Goal: Task Accomplishment & Management: Manage account settings

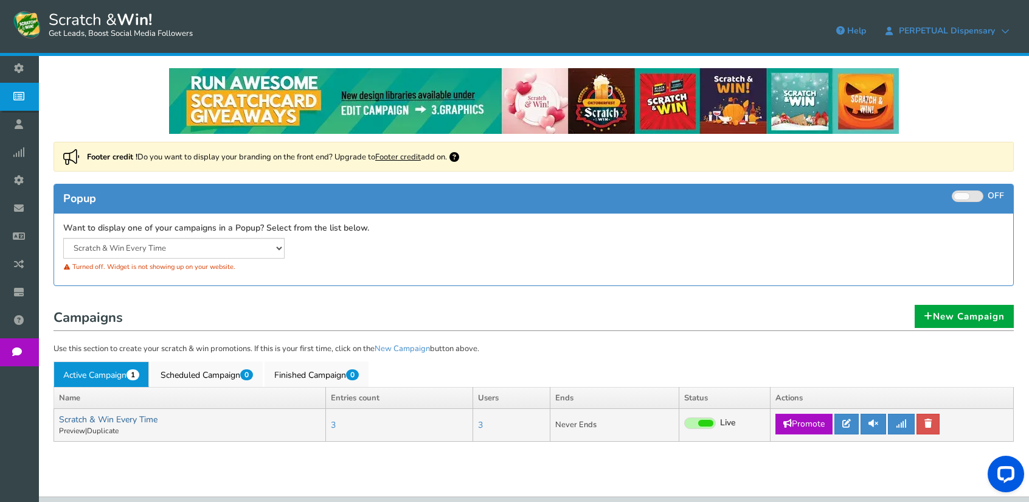
click at [144, 418] on link "Scratch & Win Every Time" at bounding box center [108, 419] width 98 height 12
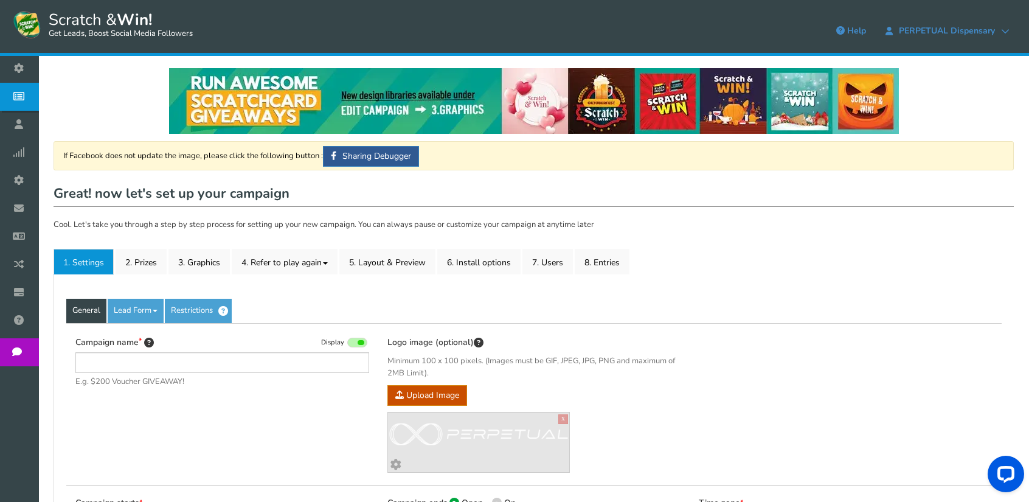
type input "Scratch & Win Every Time"
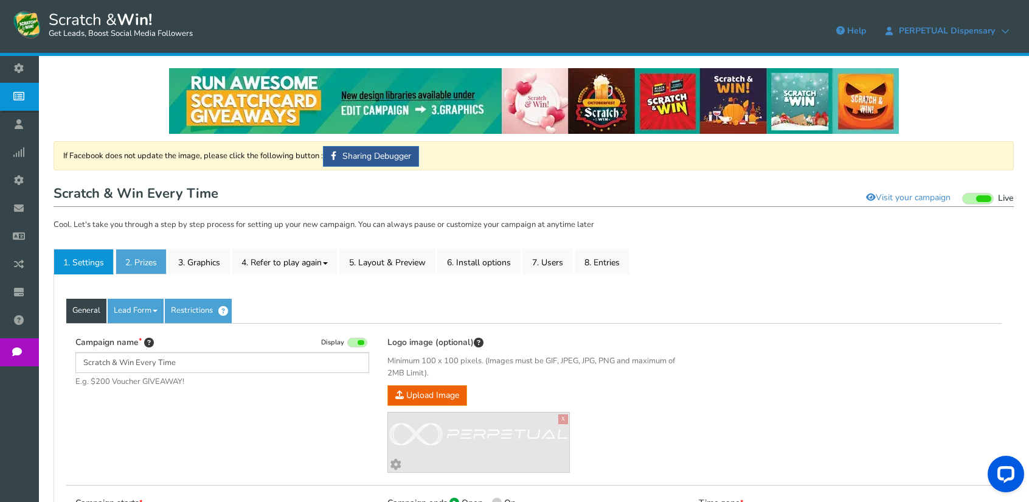
click at [151, 262] on link "2. Prizes" at bounding box center [141, 262] width 51 height 26
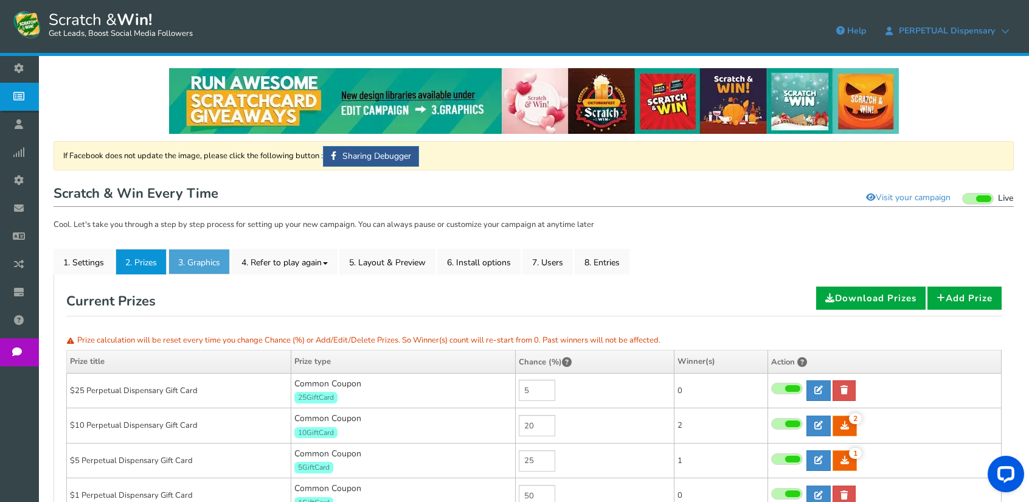
click at [199, 264] on link "3. Graphics" at bounding box center [198, 262] width 61 height 26
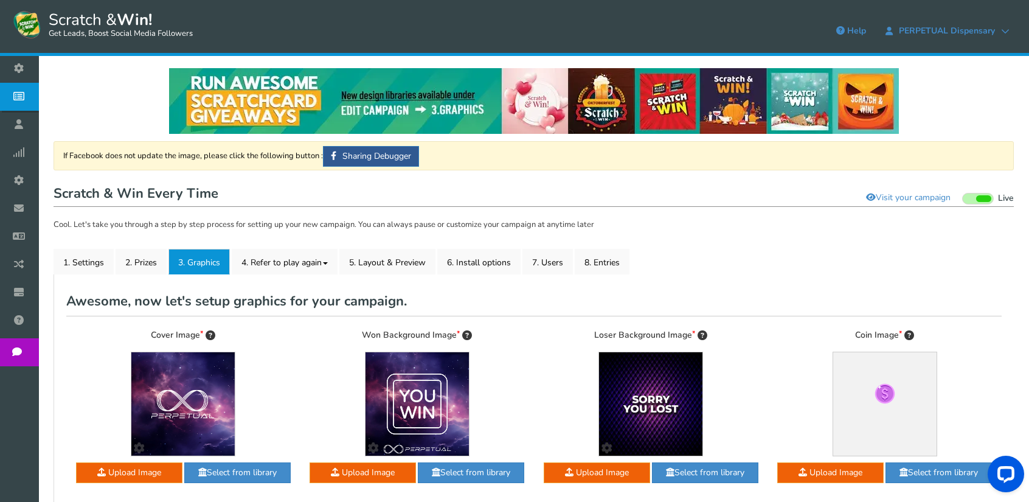
scroll to position [61, 0]
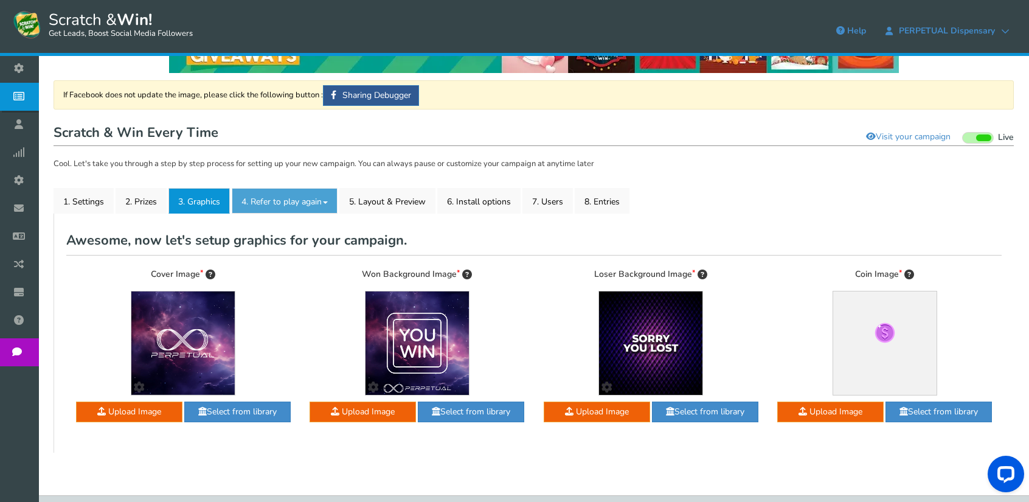
click at [287, 202] on link "4. Refer to play again" at bounding box center [285, 201] width 106 height 26
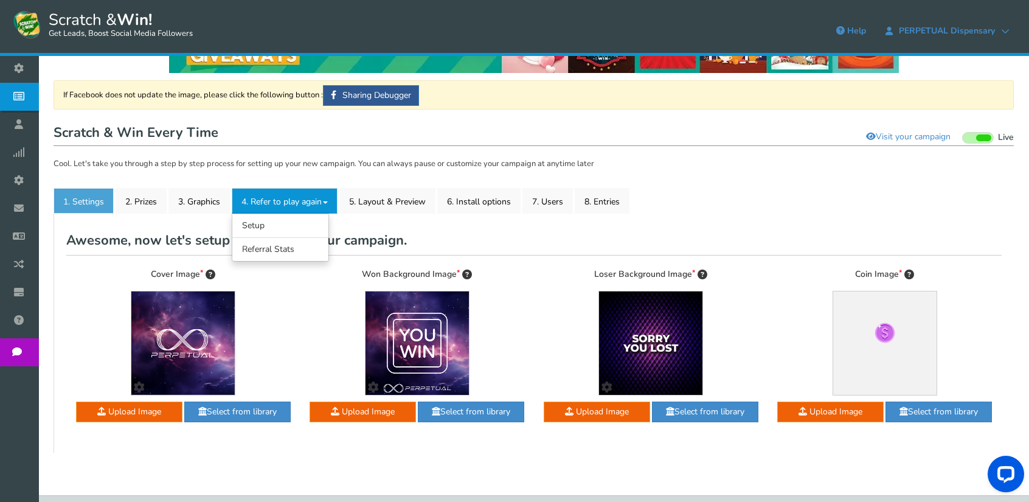
click at [83, 195] on link "1. Settings" at bounding box center [84, 201] width 60 height 26
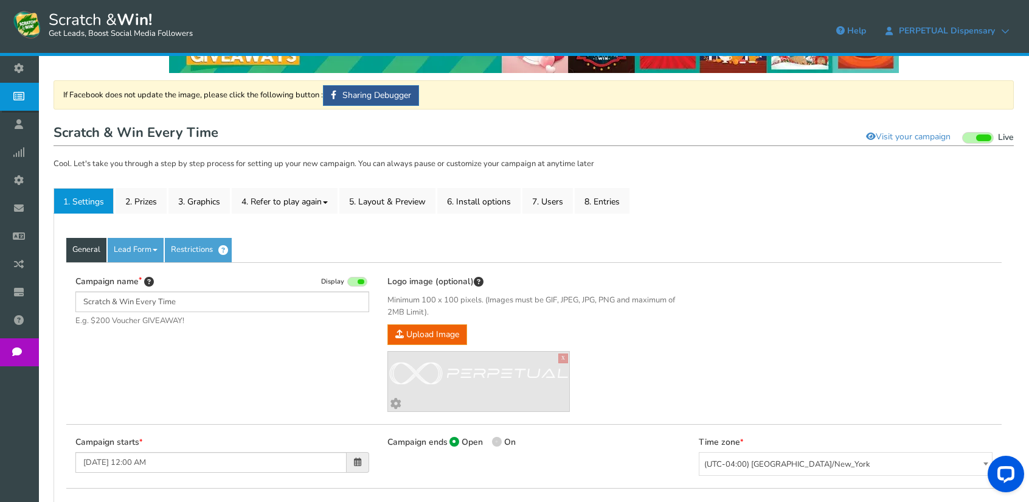
scroll to position [0, 0]
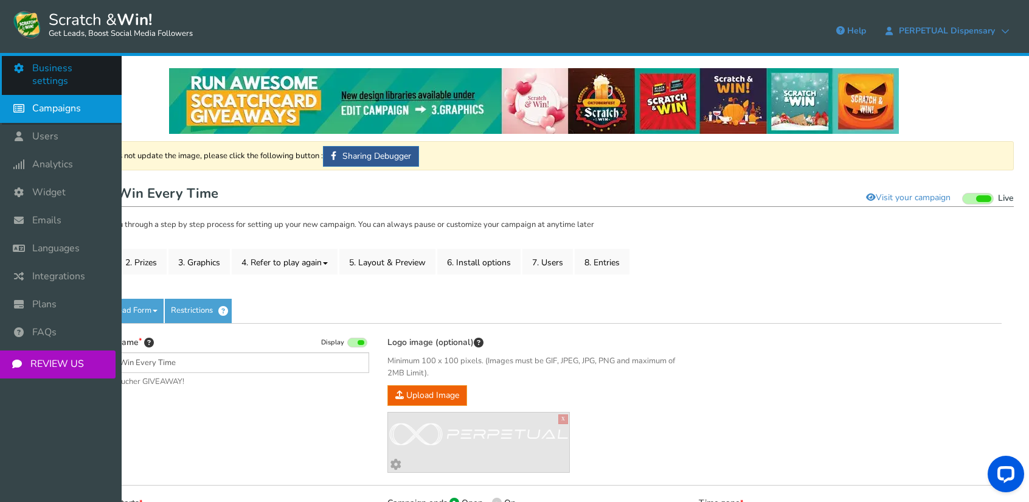
click at [66, 71] on span "Business settings" at bounding box center [70, 75] width 77 height 26
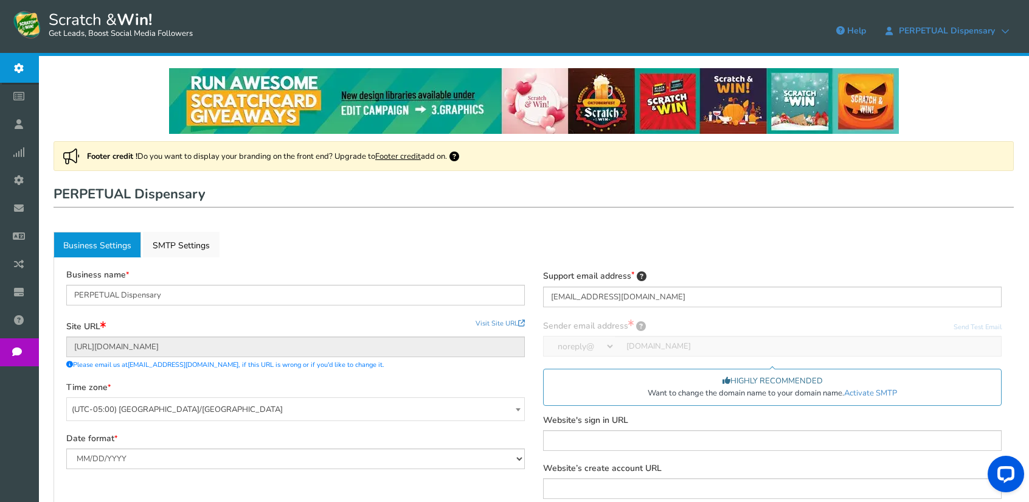
click at [114, 19] on span "Scratch & Win! Get Leads, Boost Social Media Followers" at bounding box center [118, 24] width 150 height 30
click at [980, 31] on span "PERPETUAL Dispensary" at bounding box center [947, 31] width 108 height 10
click at [1006, 30] on icon at bounding box center [1005, 31] width 9 height 9
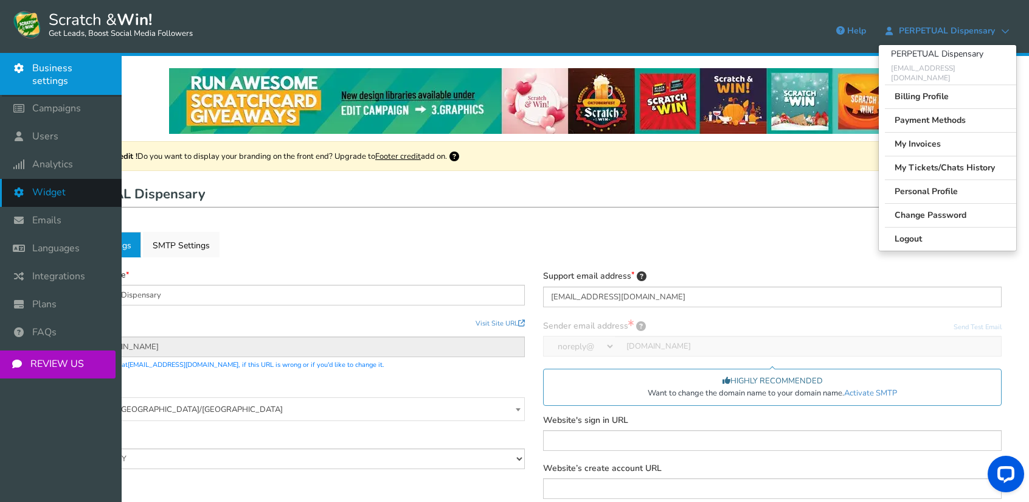
click at [68, 179] on link "Widget" at bounding box center [61, 193] width 122 height 28
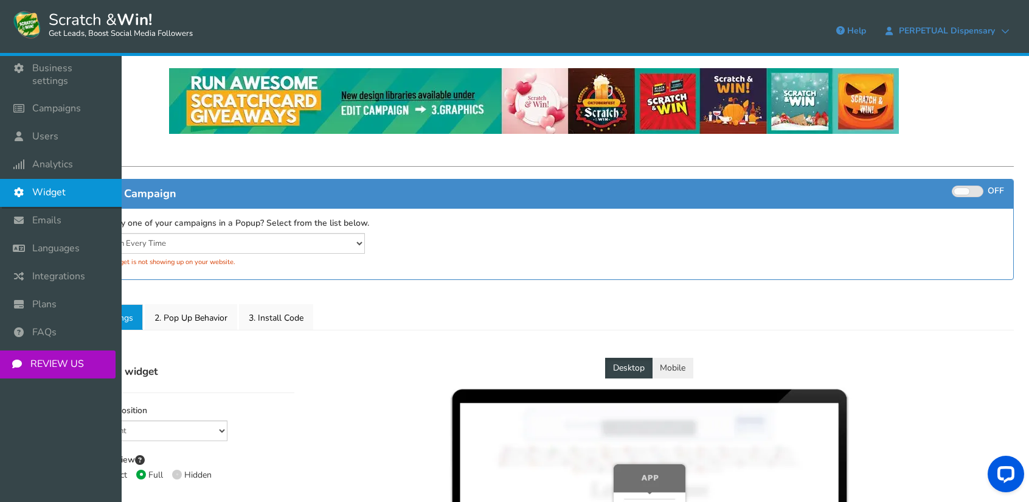
select select "mid-bottom-bar"
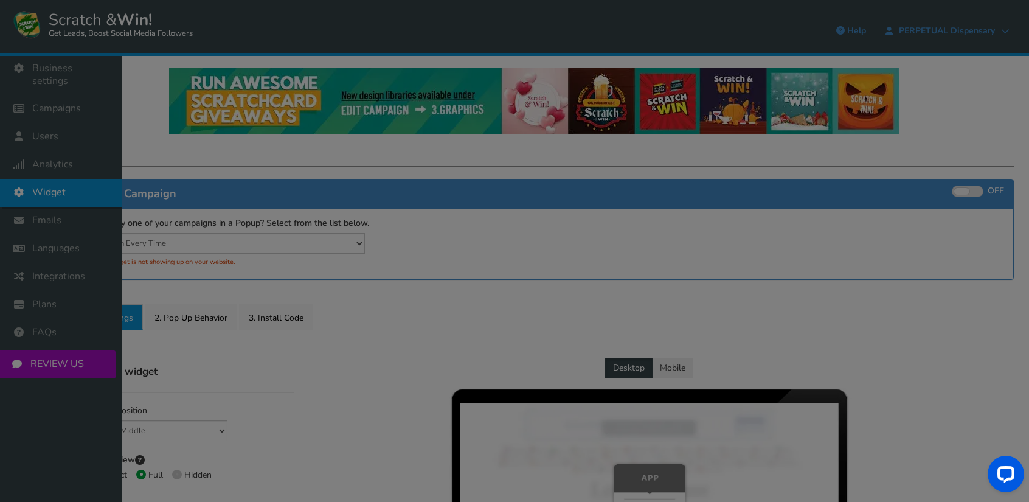
radio input "true"
select select "inherit"
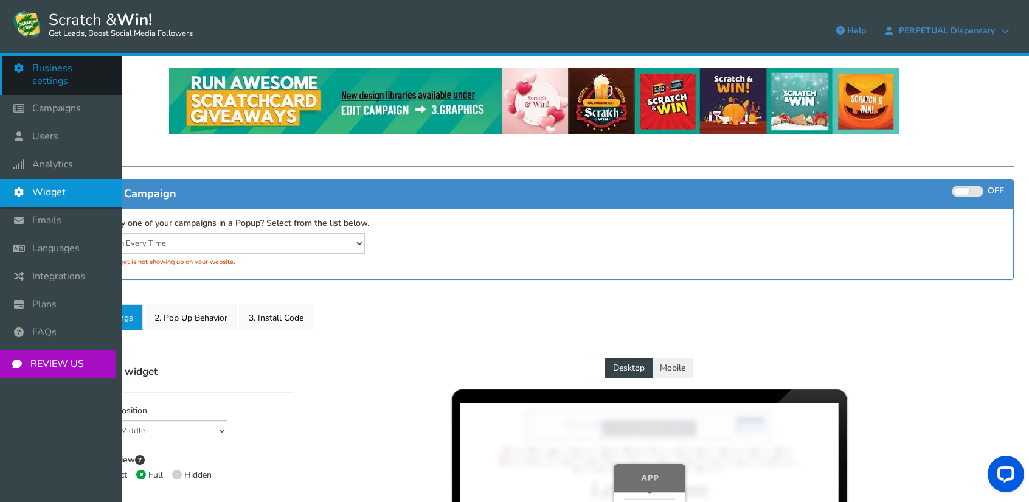
click at [69, 71] on span "Business settings" at bounding box center [70, 75] width 77 height 26
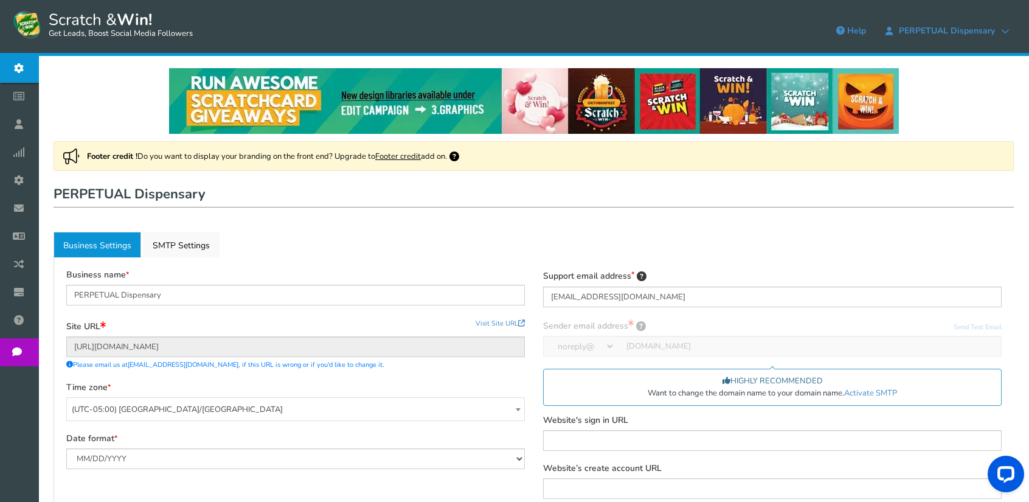
scroll to position [61, 0]
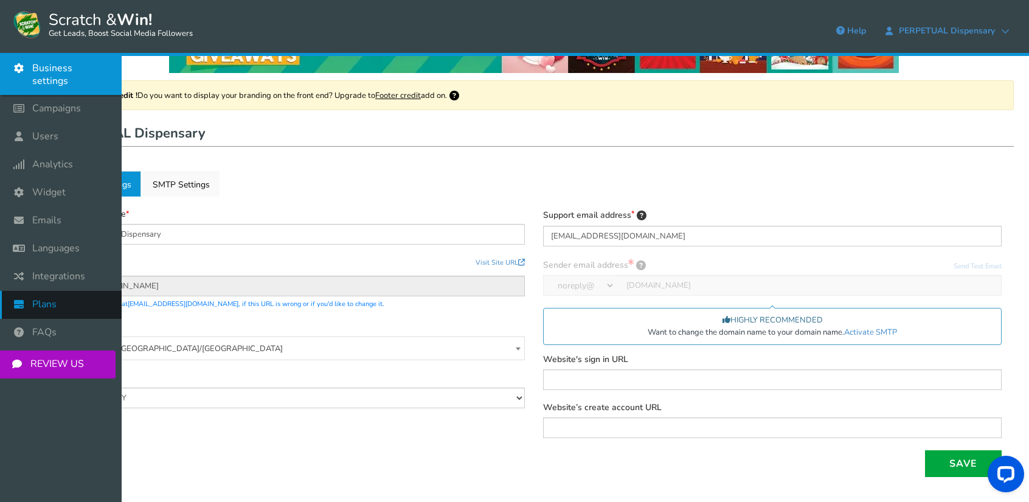
click at [52, 298] on span "Plans" at bounding box center [44, 304] width 24 height 13
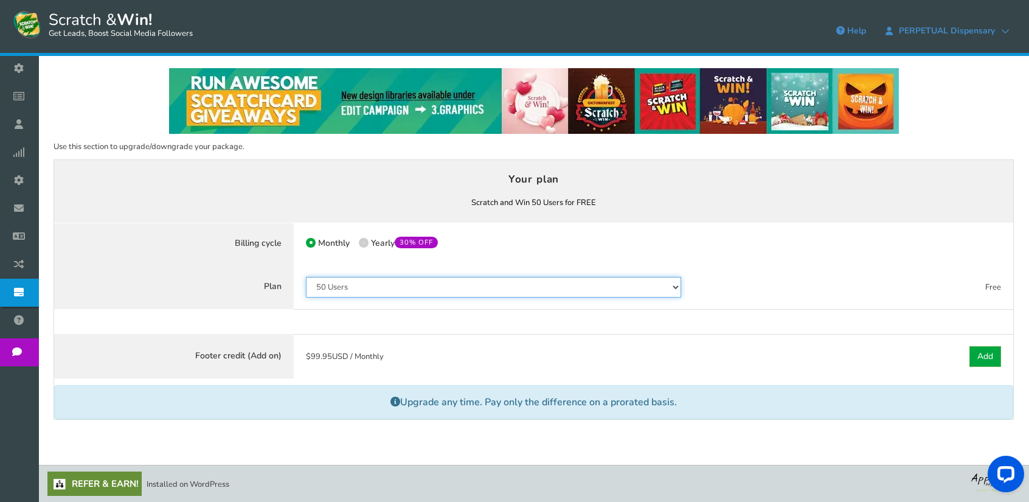
click at [373, 285] on select "50 Users 500 Users 2000 Users 10000 Users 25000 Users Unlimited" at bounding box center [493, 287] width 375 height 21
click at [309, 445] on div "View less View more NOTE: Scratch and Win plugin is deleted or deactivated. Ple…" at bounding box center [514, 279] width 1029 height 446
click at [67, 22] on span "Scratch & Win! Get Leads, Boost Social Media Followers" at bounding box center [118, 24] width 150 height 30
click at [33, 23] on img at bounding box center [27, 24] width 30 height 30
